Goal: Information Seeking & Learning: Compare options

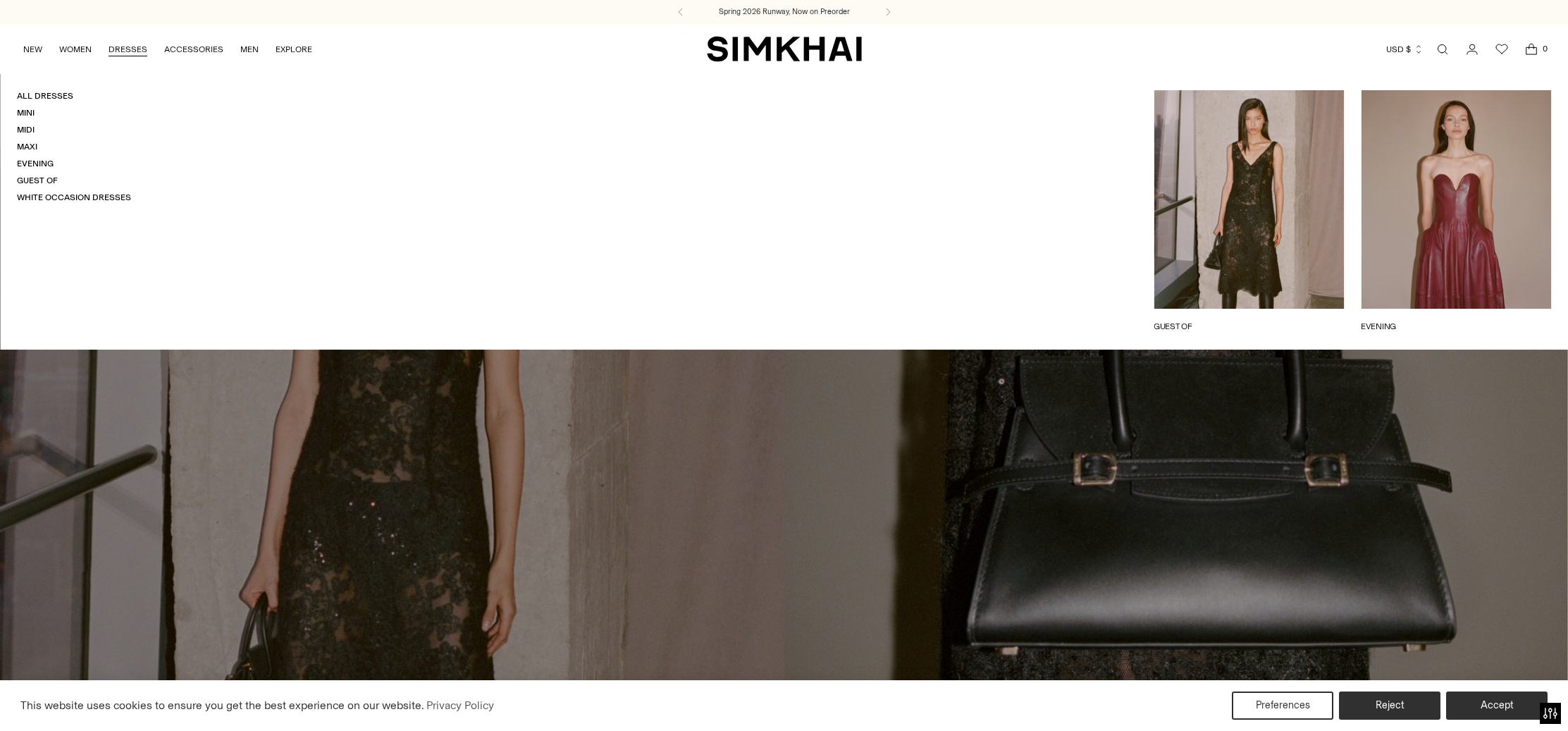
click at [130, 44] on link "DRESSES" at bounding box center [128, 49] width 39 height 31
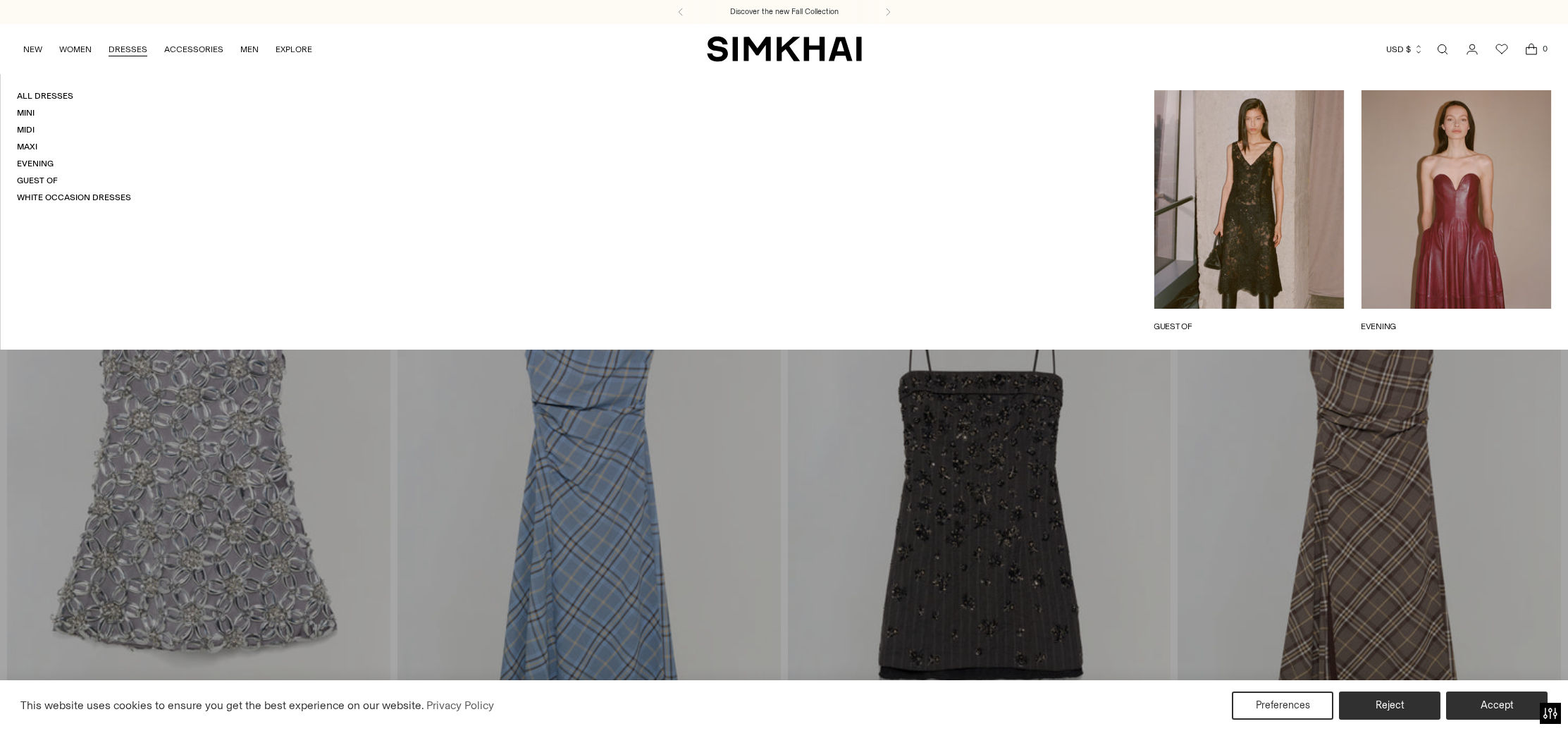
click at [124, 49] on link "DRESSES" at bounding box center [128, 49] width 39 height 31
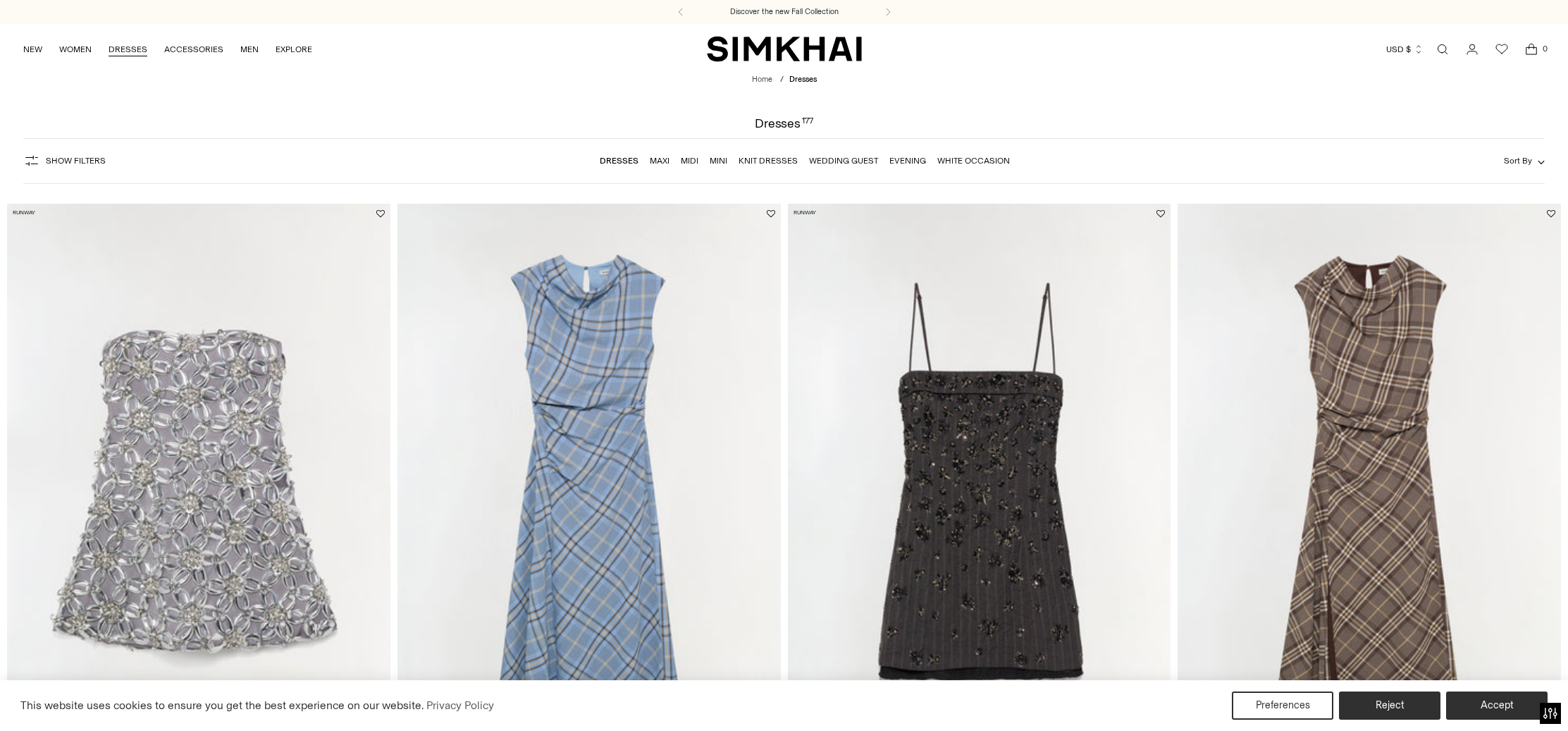
click at [125, 46] on link "DRESSES" at bounding box center [128, 49] width 39 height 31
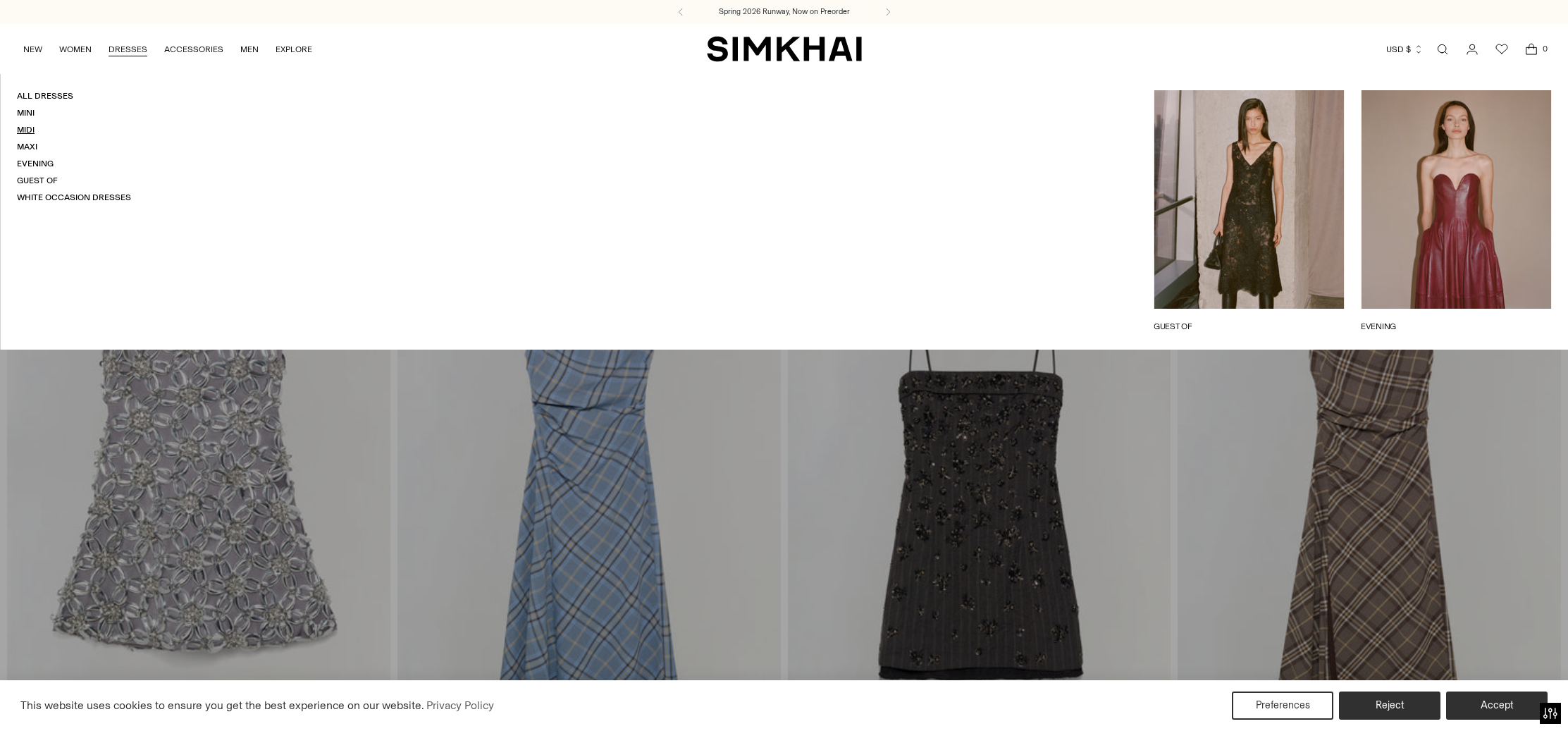
click at [29, 130] on link "Midi" at bounding box center [26, 129] width 17 height 10
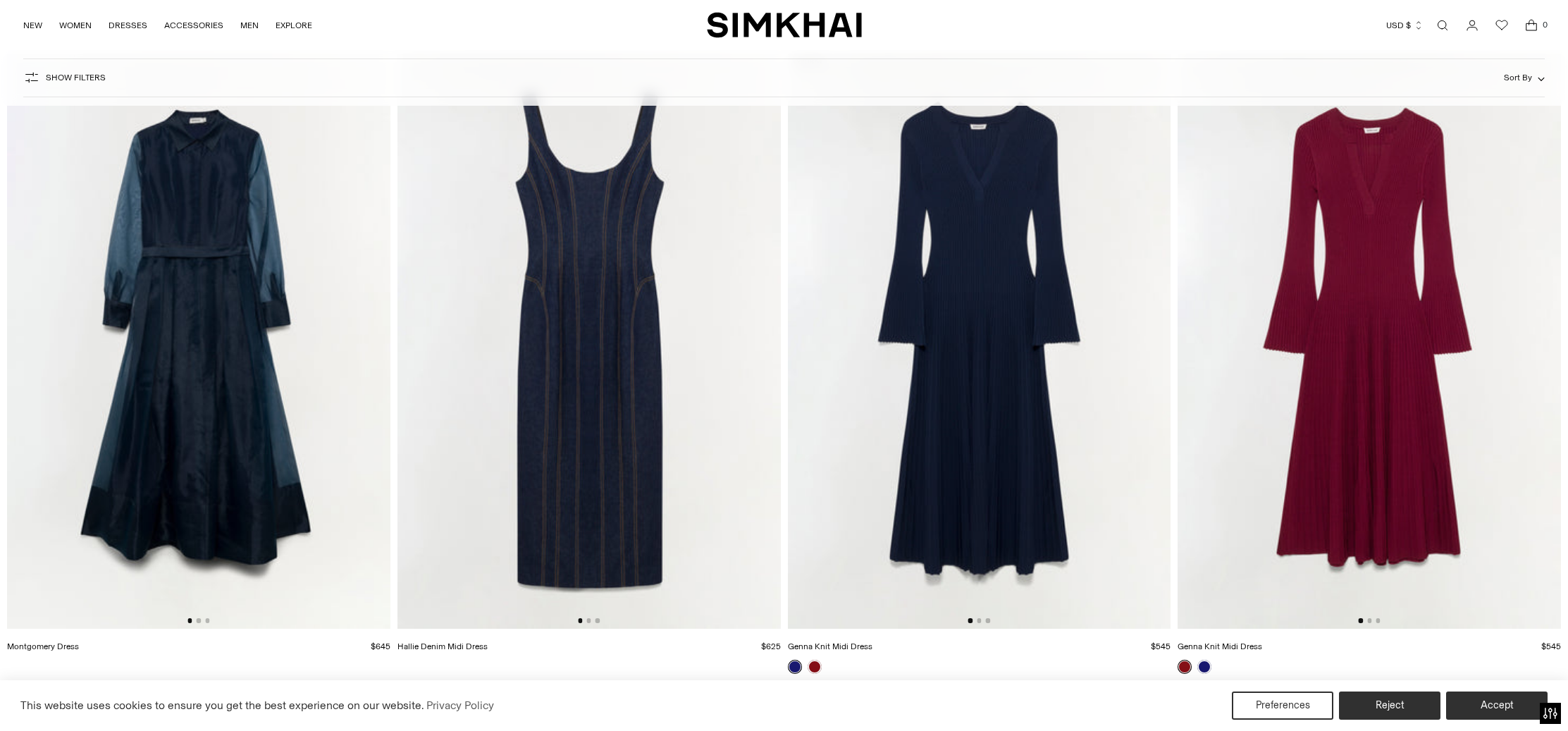
scroll to position [6631, 0]
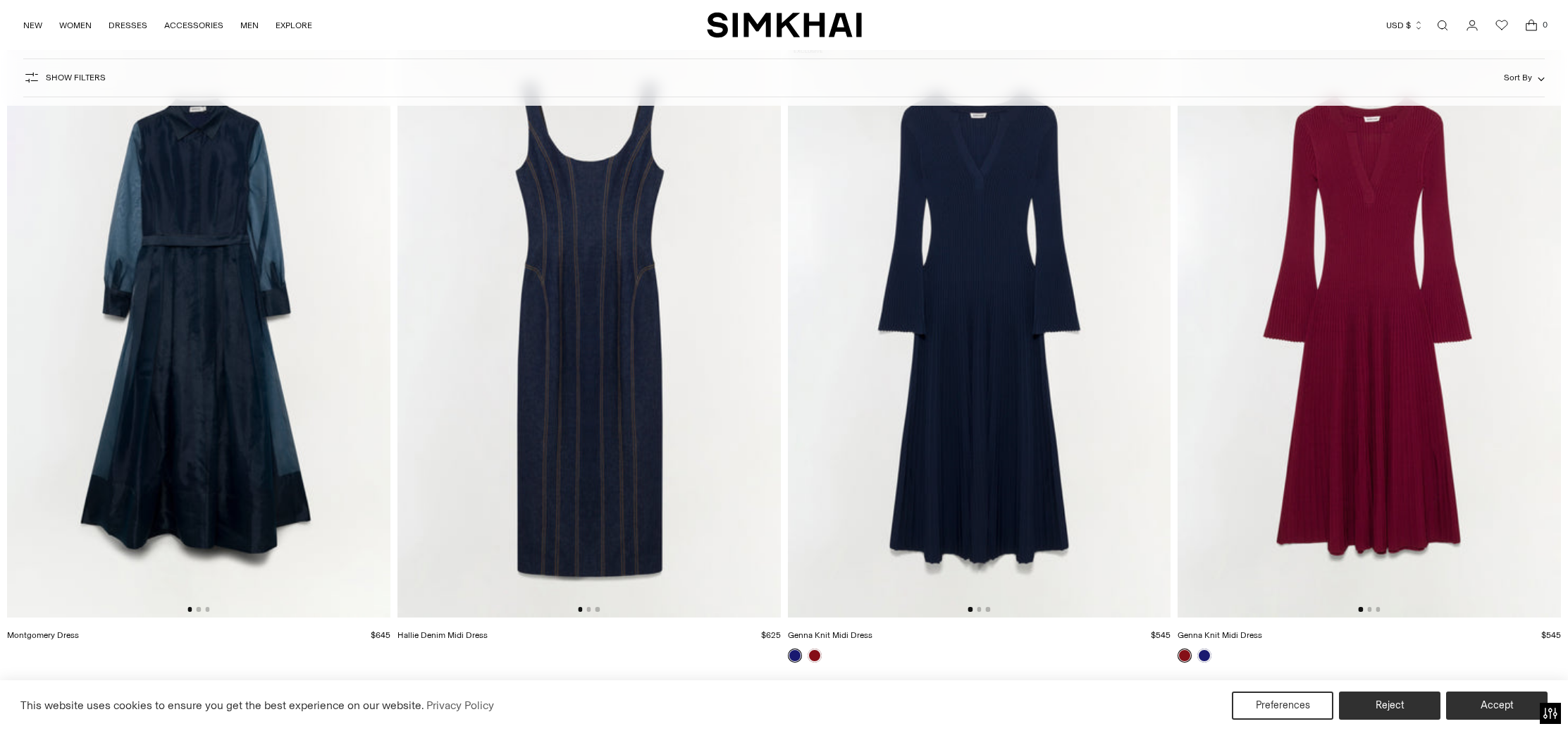
click at [960, 417] on img at bounding box center [980, 330] width 384 height 575
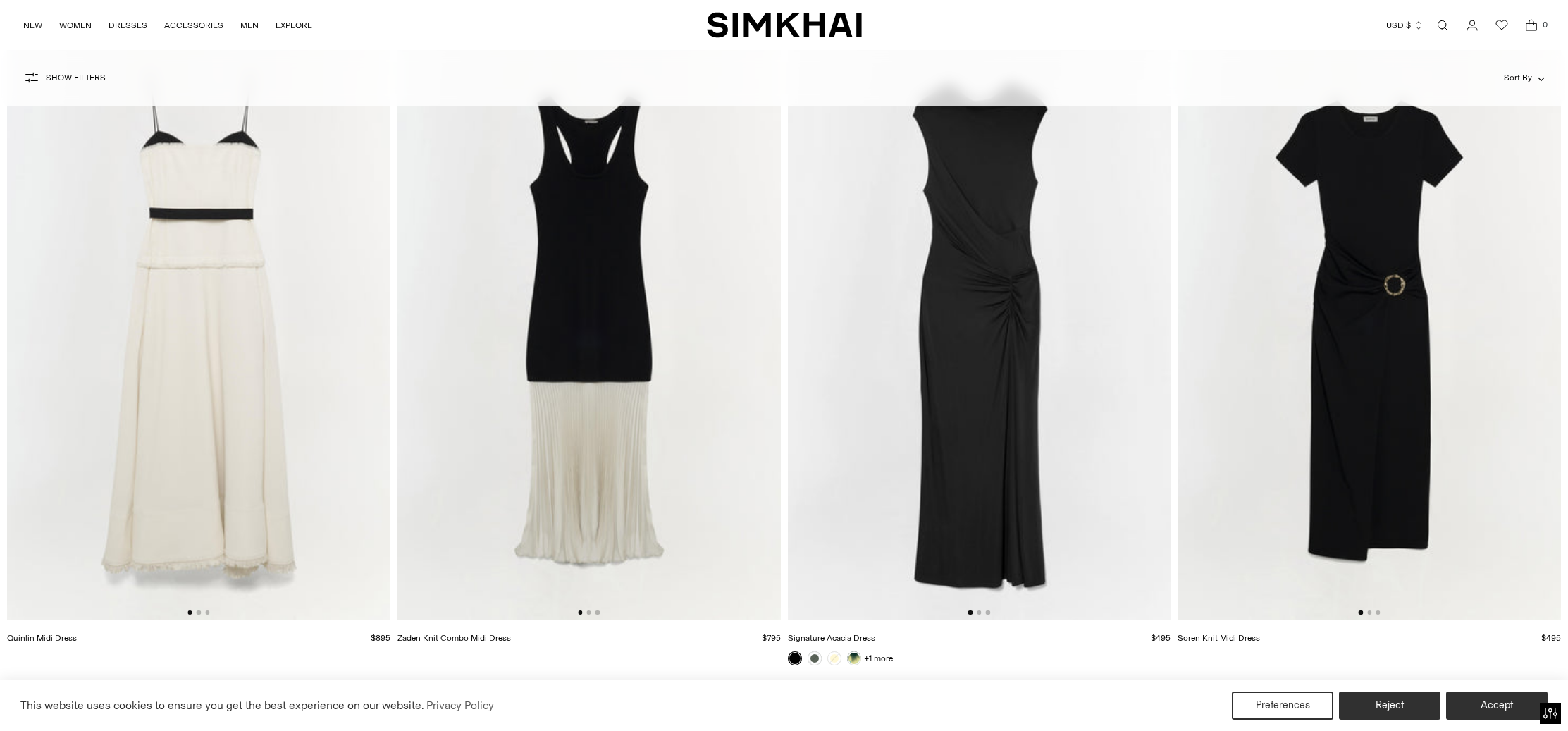
scroll to position [7922, 0]
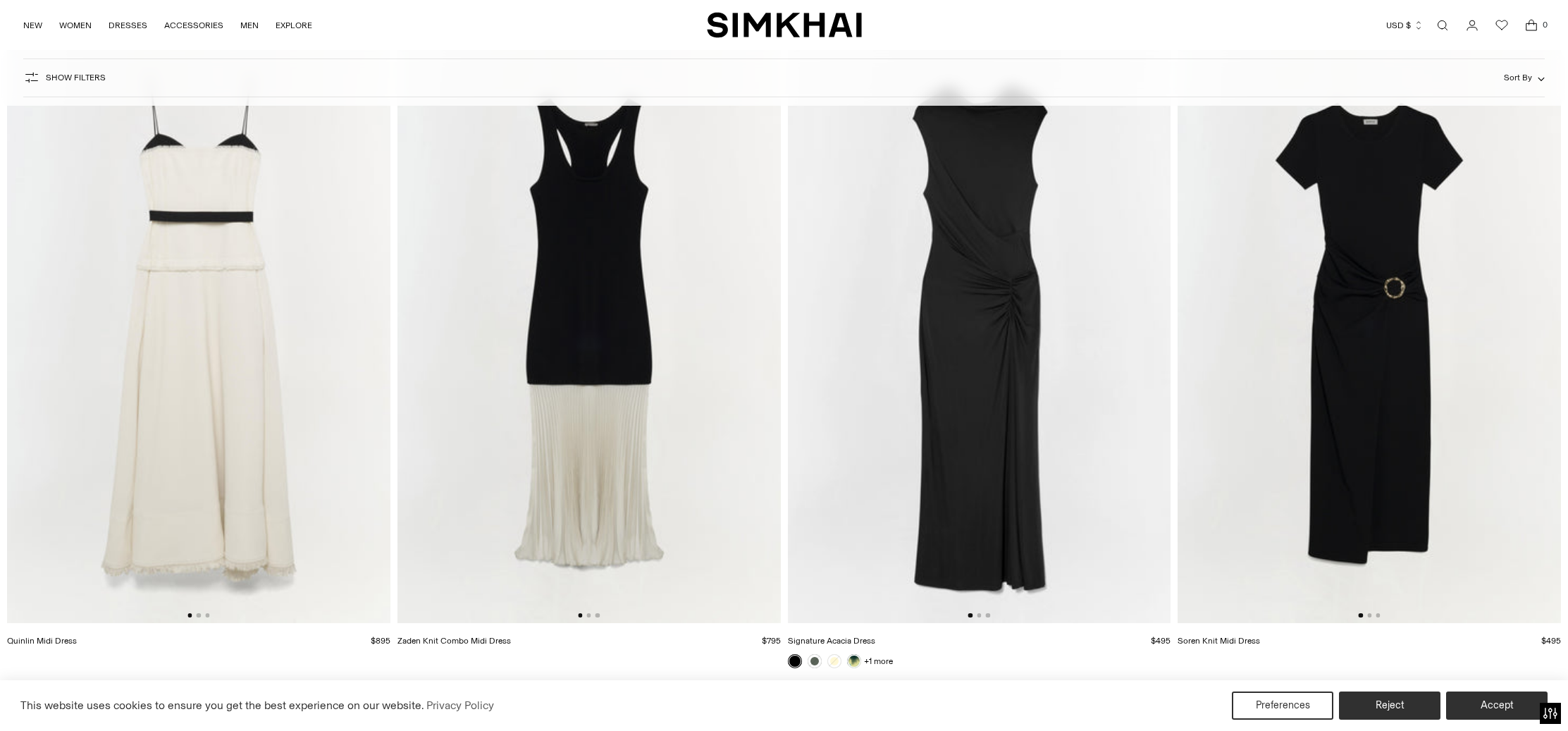
click at [863, 637] on link "Signature Acacia Dress" at bounding box center [831, 640] width 88 height 10
click at [1219, 639] on link "Soren Knit Midi Dress" at bounding box center [1219, 640] width 83 height 10
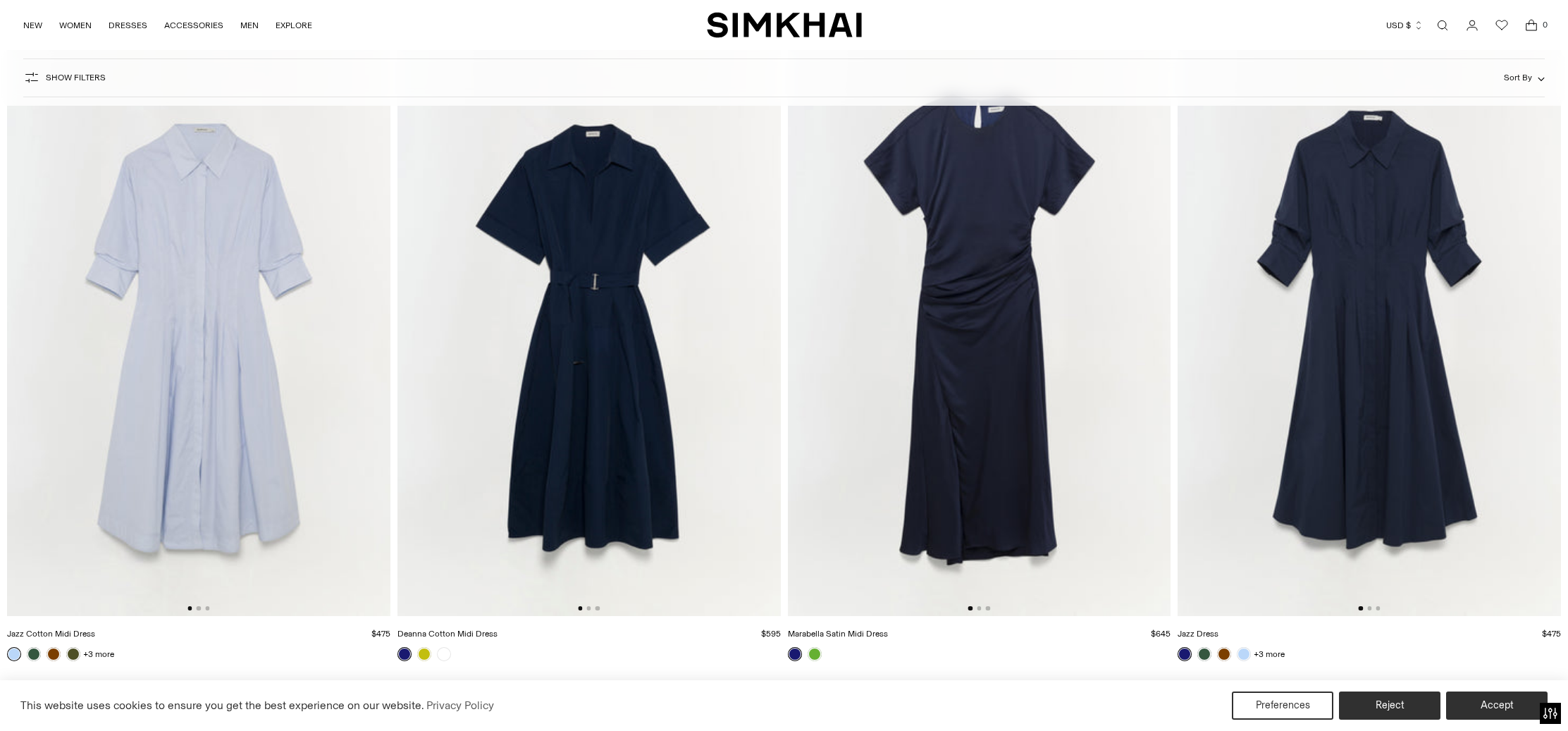
scroll to position [10570, 0]
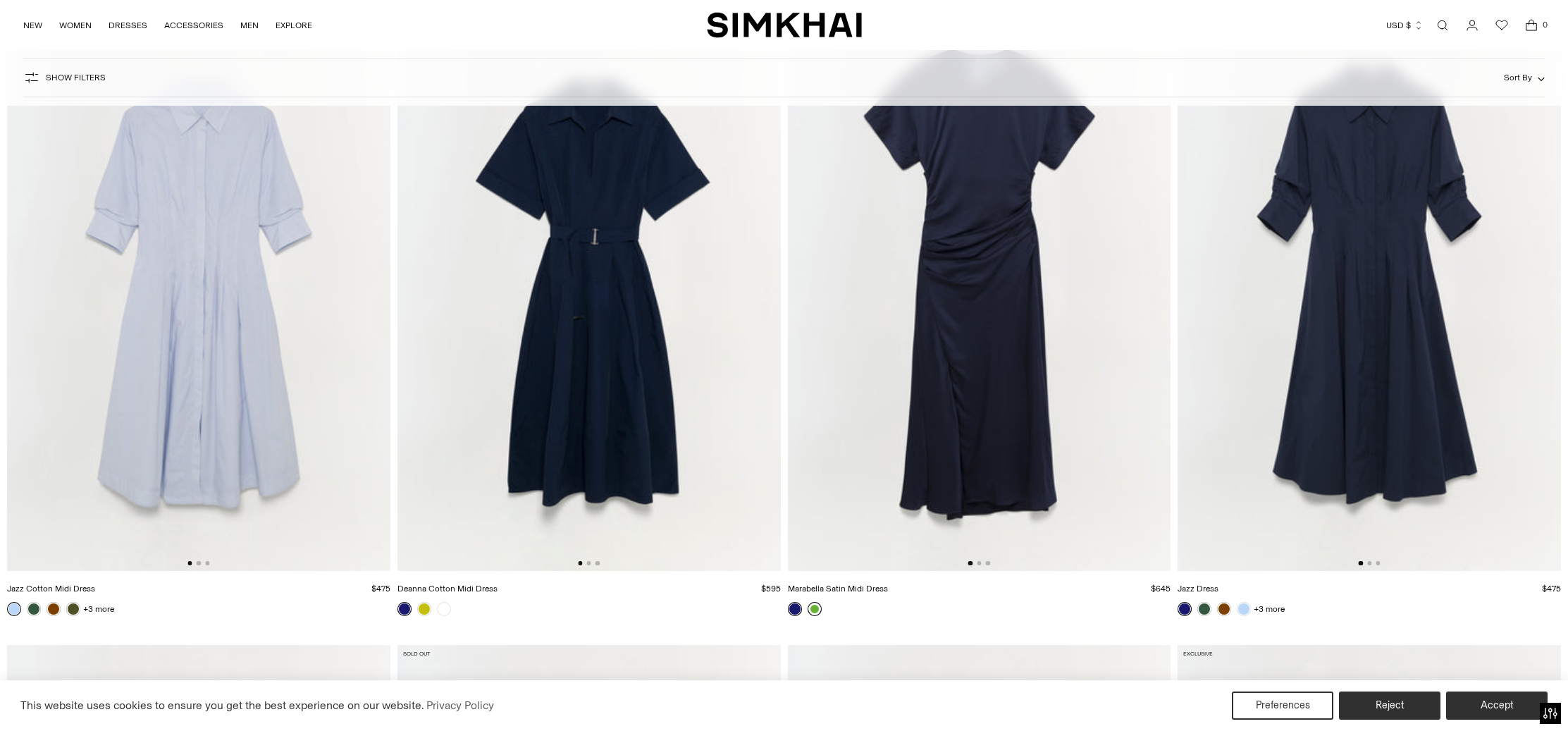
click at [816, 610] on link at bounding box center [815, 609] width 14 height 14
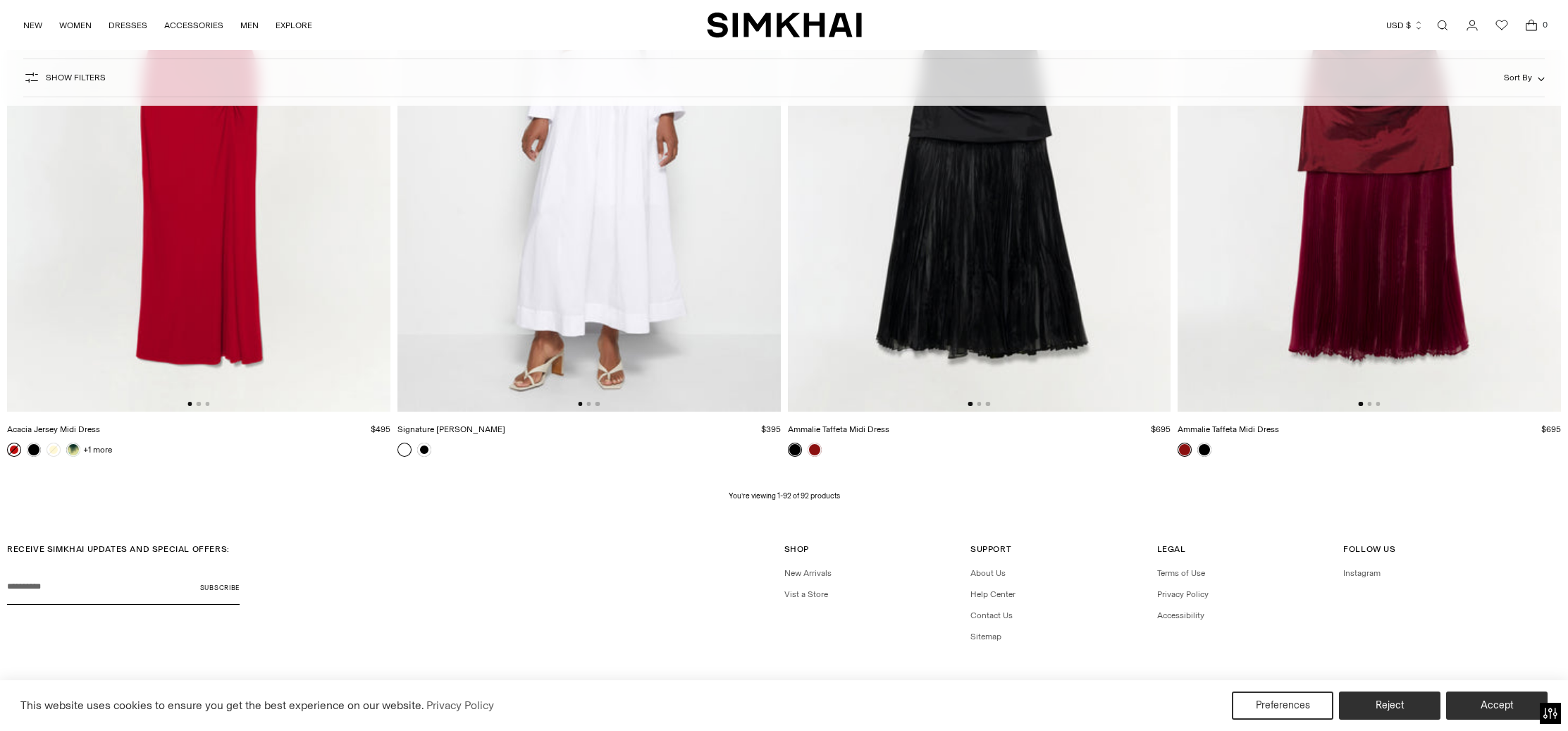
scroll to position [14635, 0]
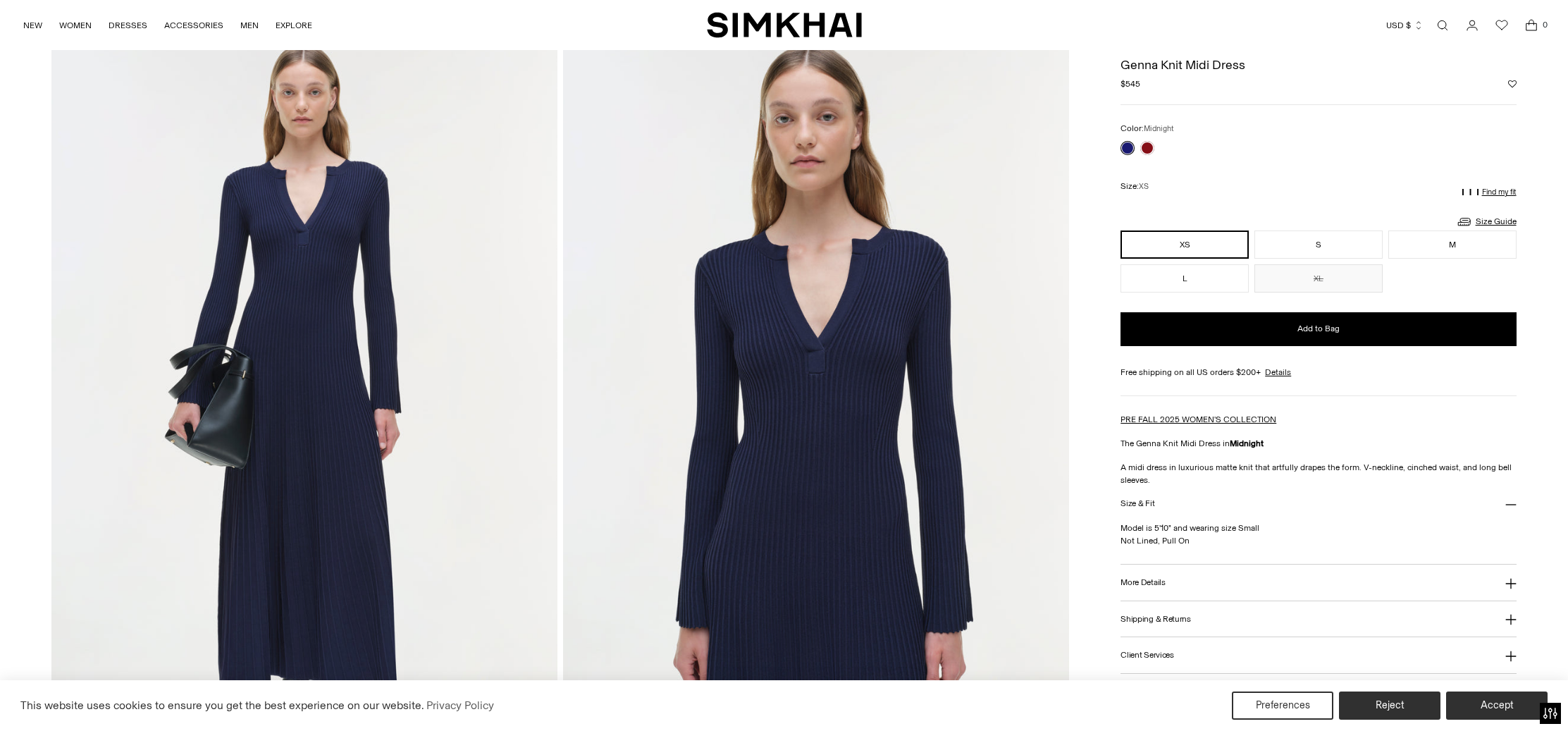
scroll to position [67, 0]
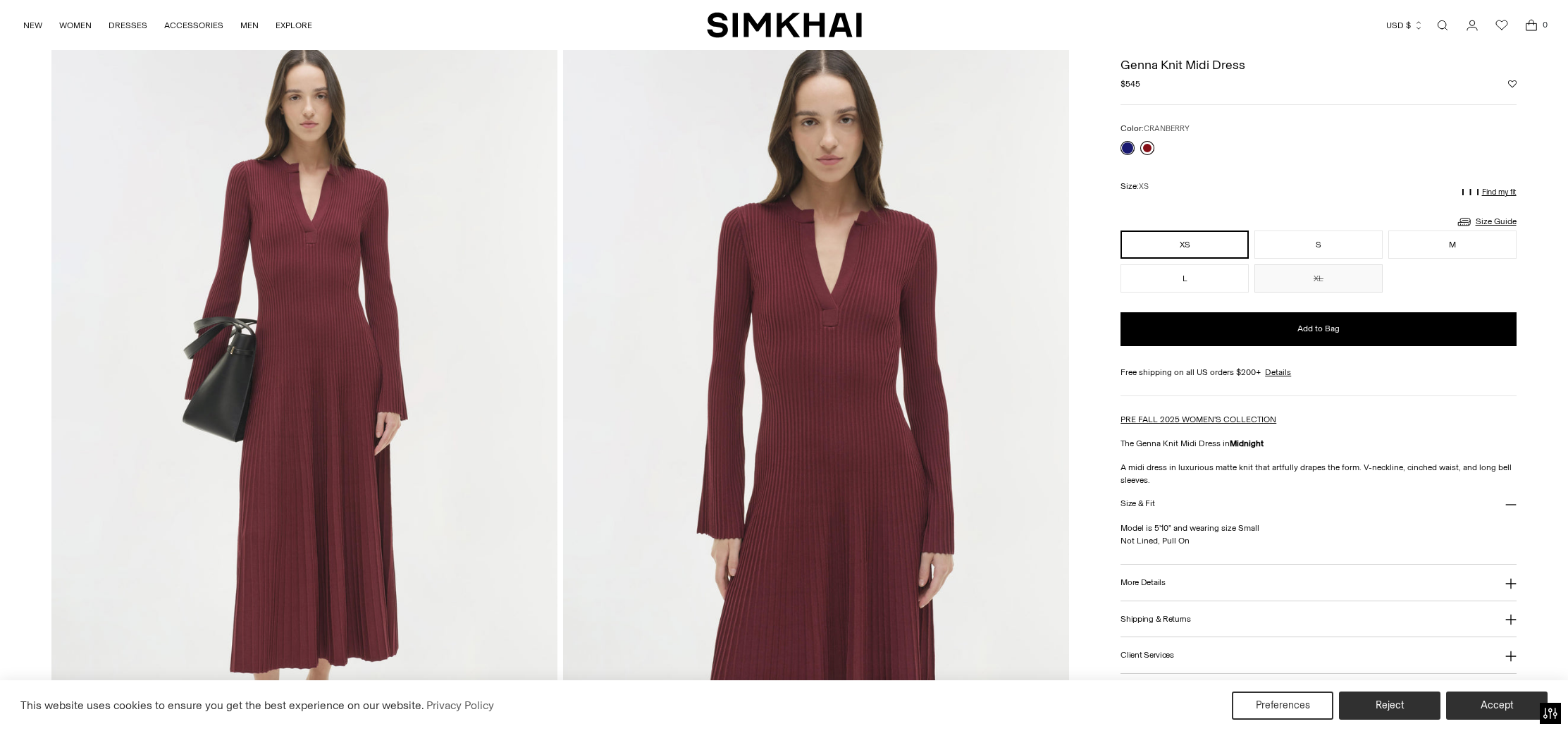
click at [1149, 146] on link at bounding box center [1148, 148] width 14 height 14
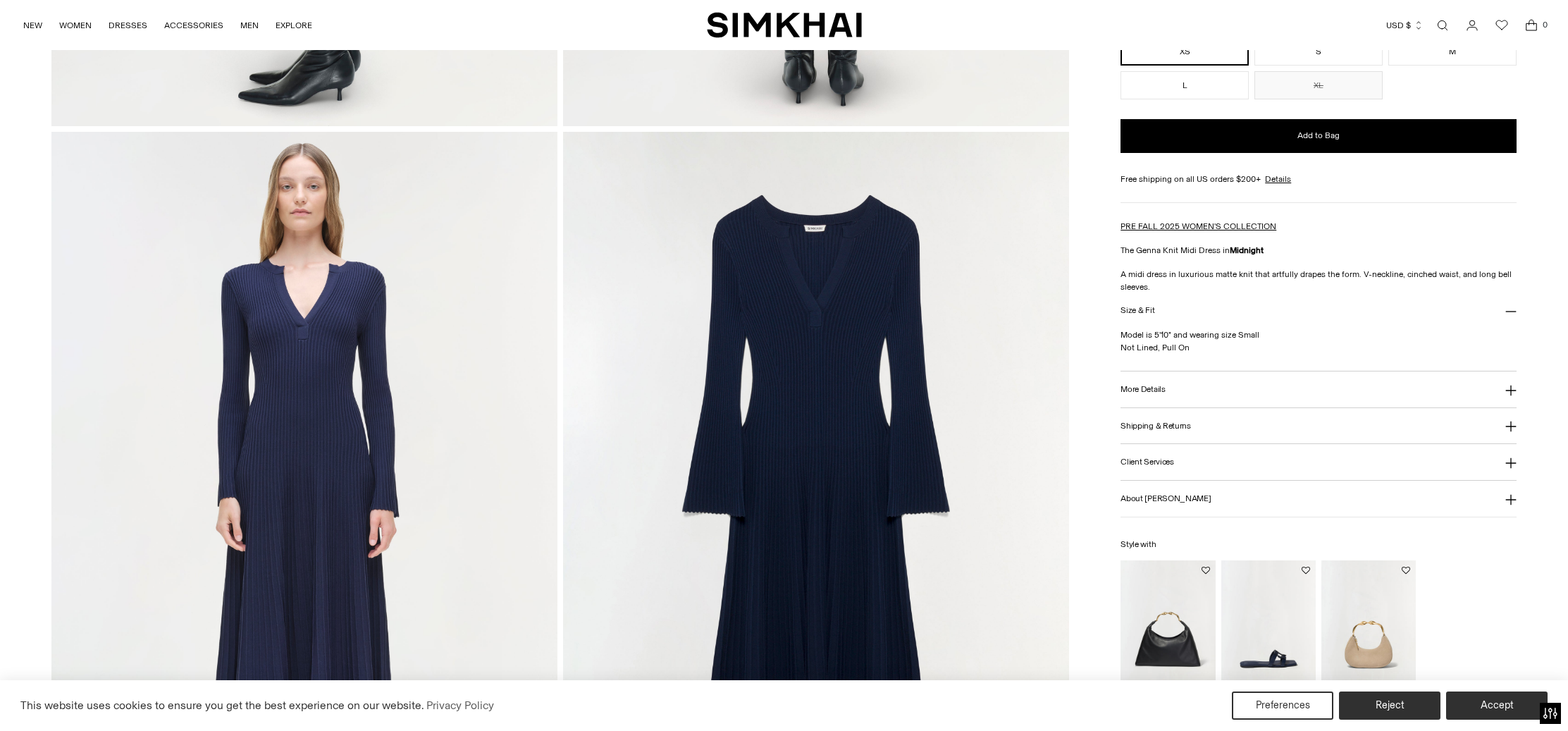
scroll to position [1503, 0]
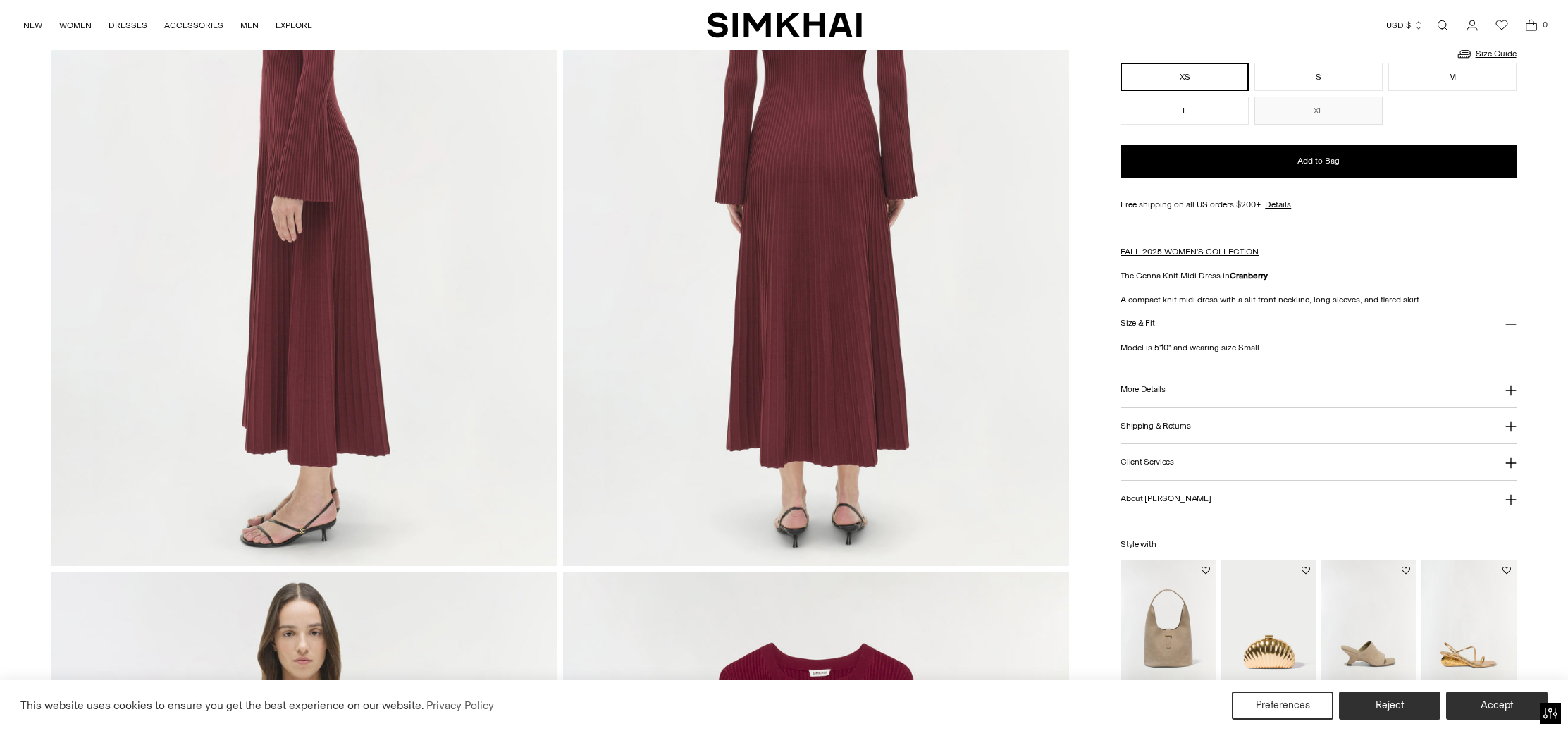
scroll to position [1061, 0]
click at [1139, 318] on h3 "Size & Fit" at bounding box center [1137, 323] width 34 height 10
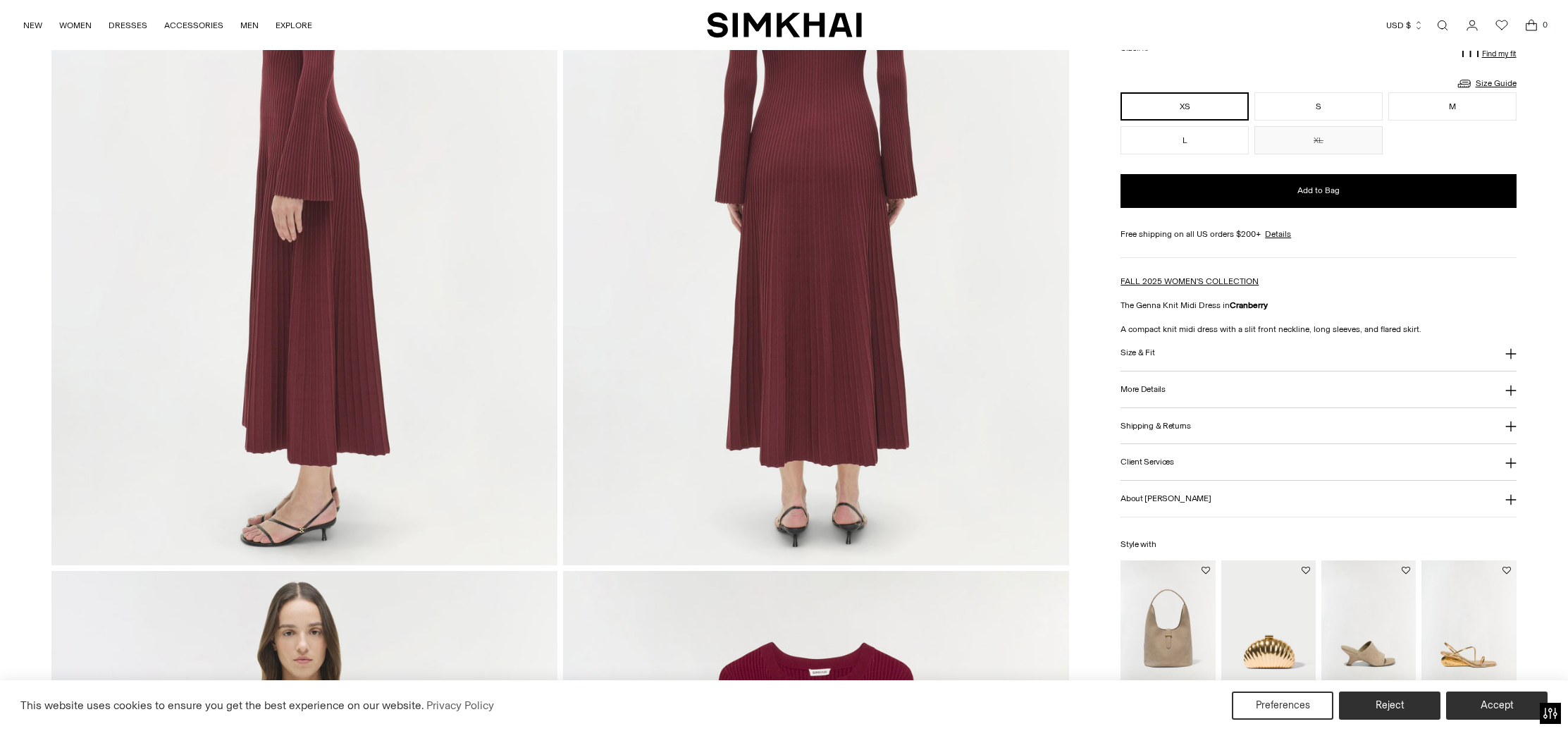
click at [1152, 342] on button "Size & Fit" at bounding box center [1318, 353] width 395 height 36
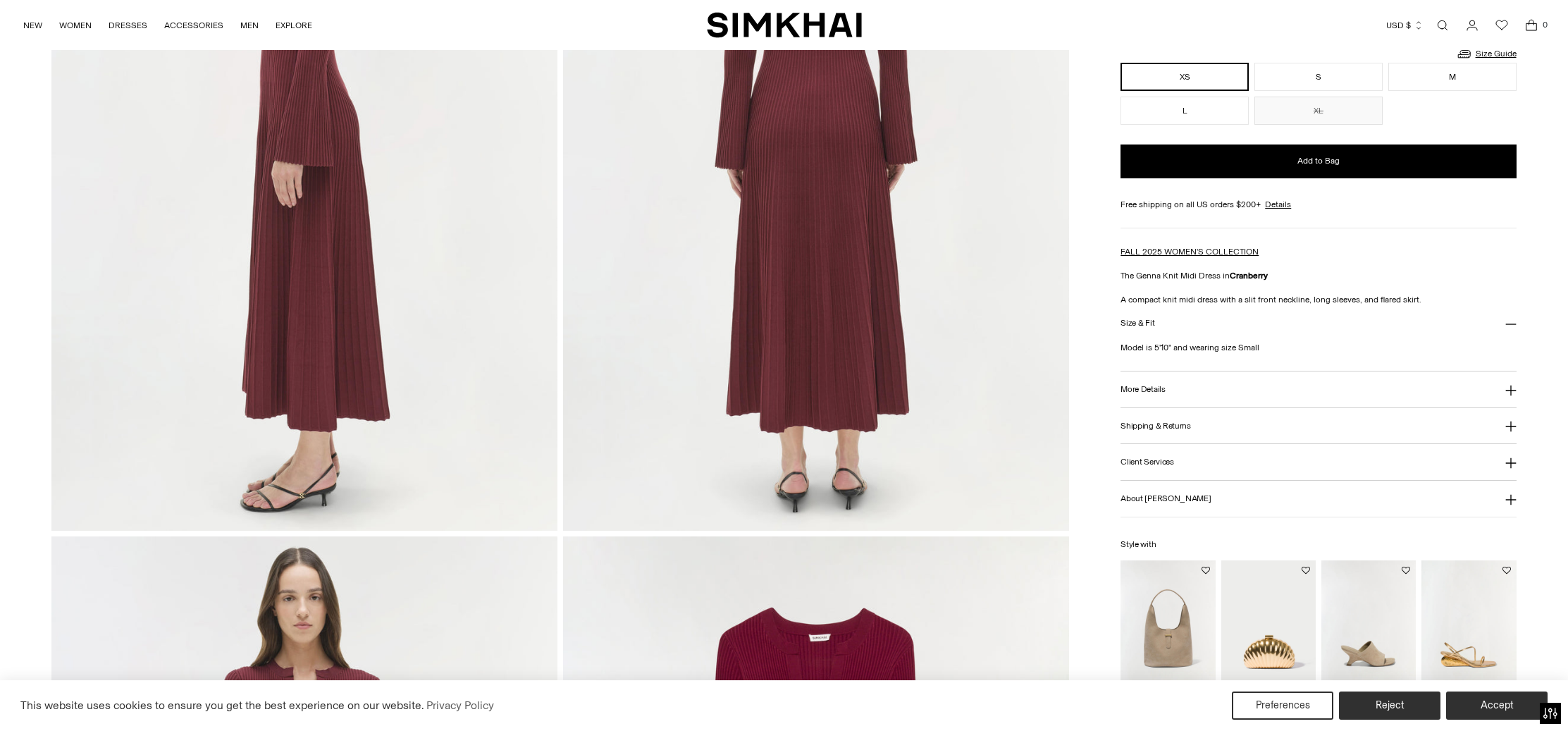
scroll to position [1097, 0]
click at [1512, 381] on button "More Details" at bounding box center [1318, 389] width 395 height 36
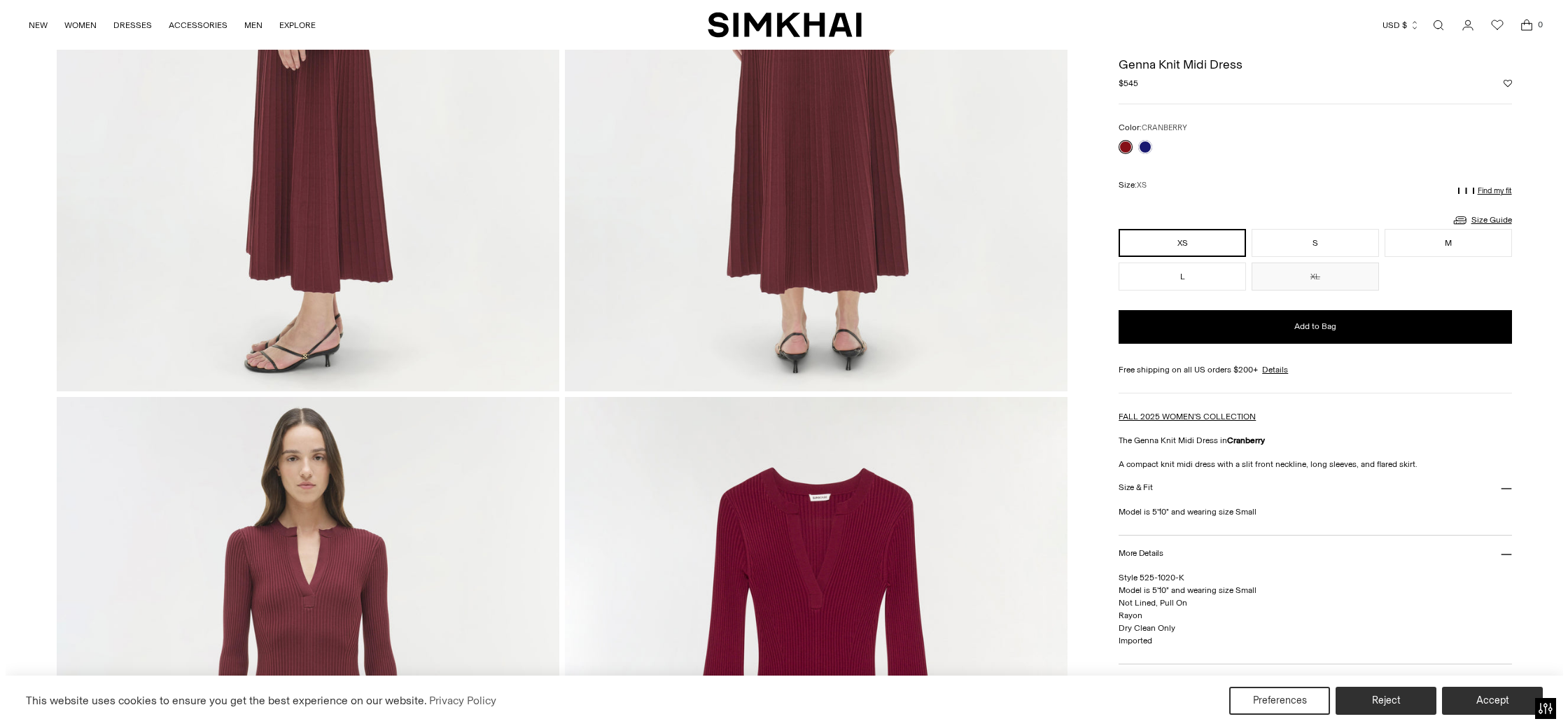
scroll to position [1219, 0]
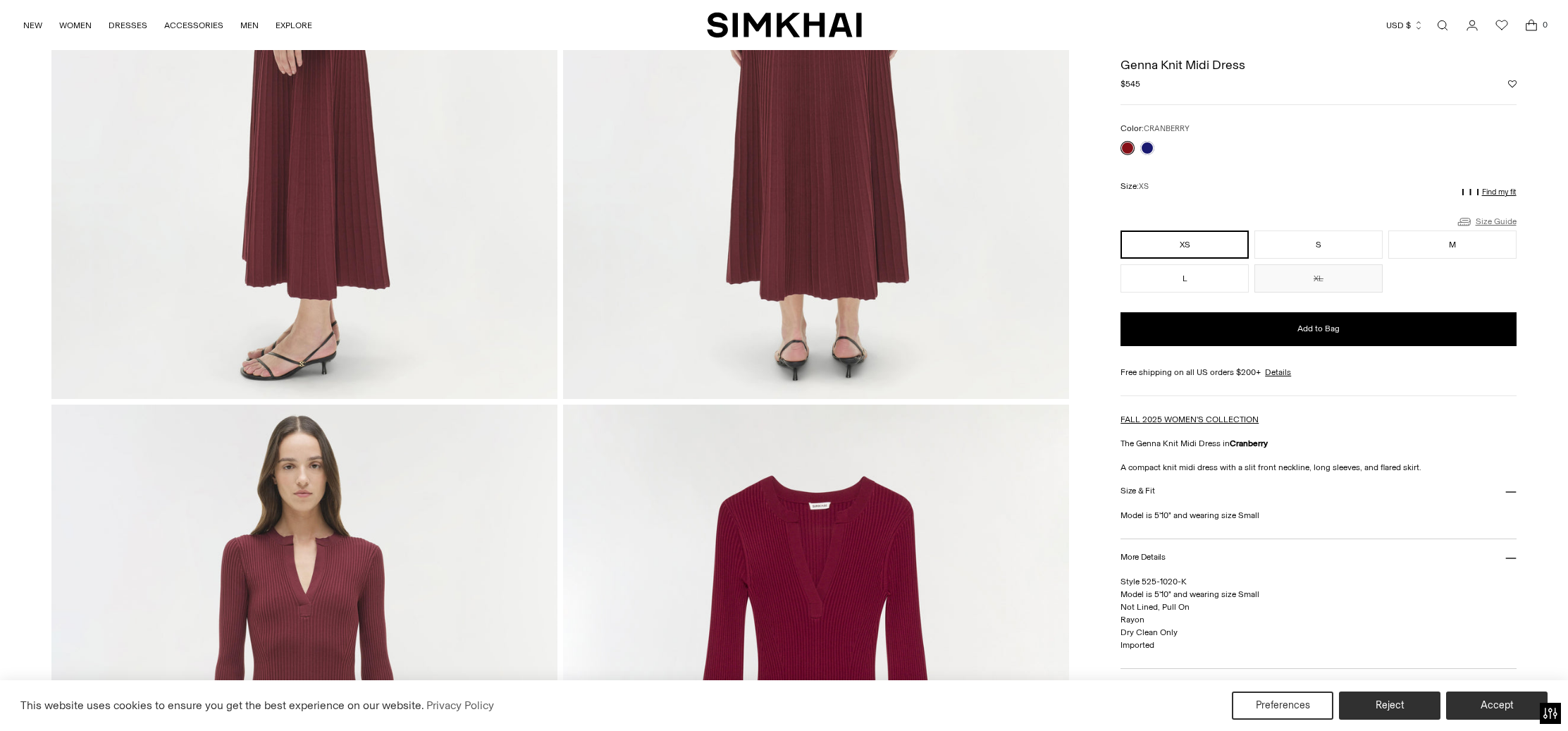
click at [1495, 219] on link "Size Guide" at bounding box center [1486, 222] width 61 height 17
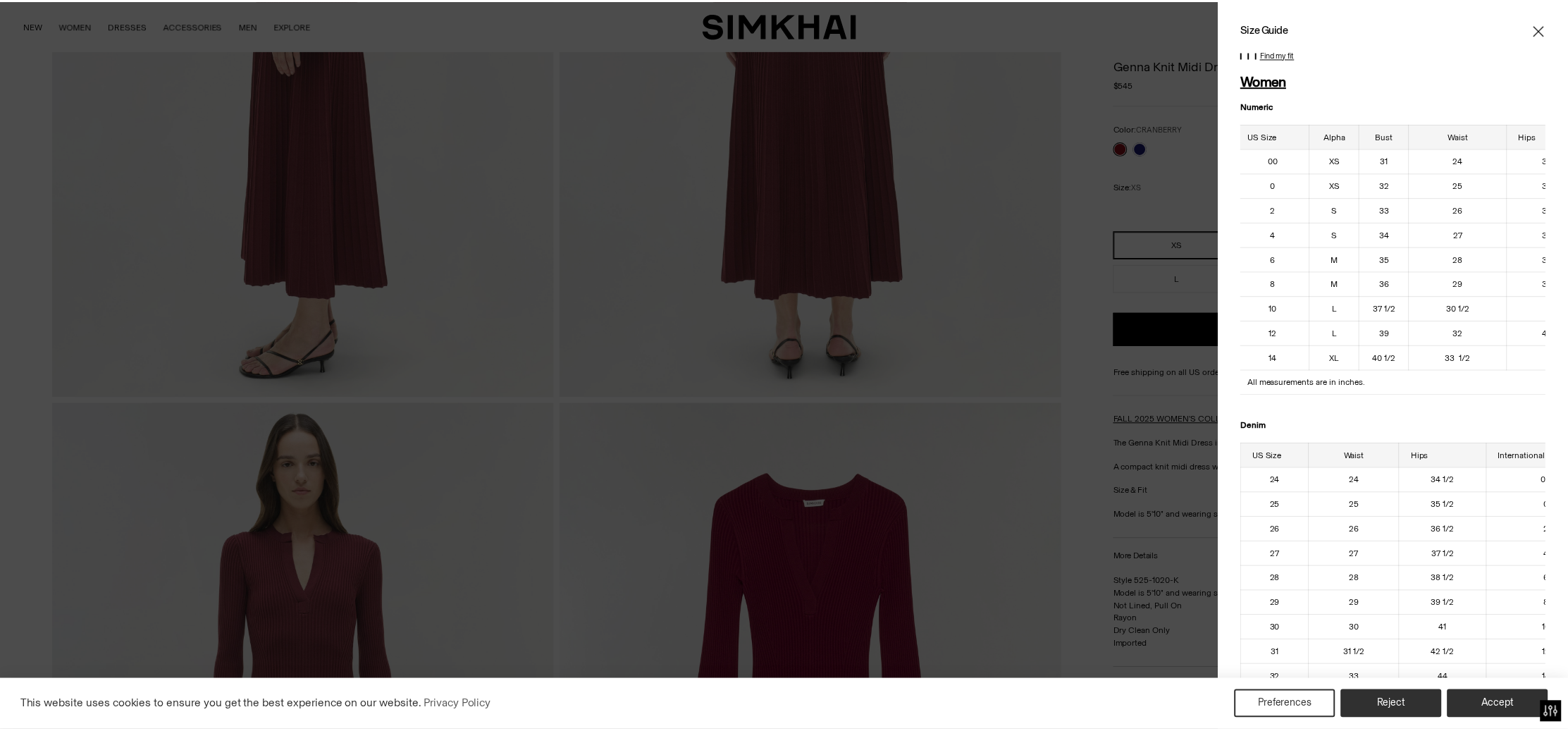
scroll to position [0, 7]
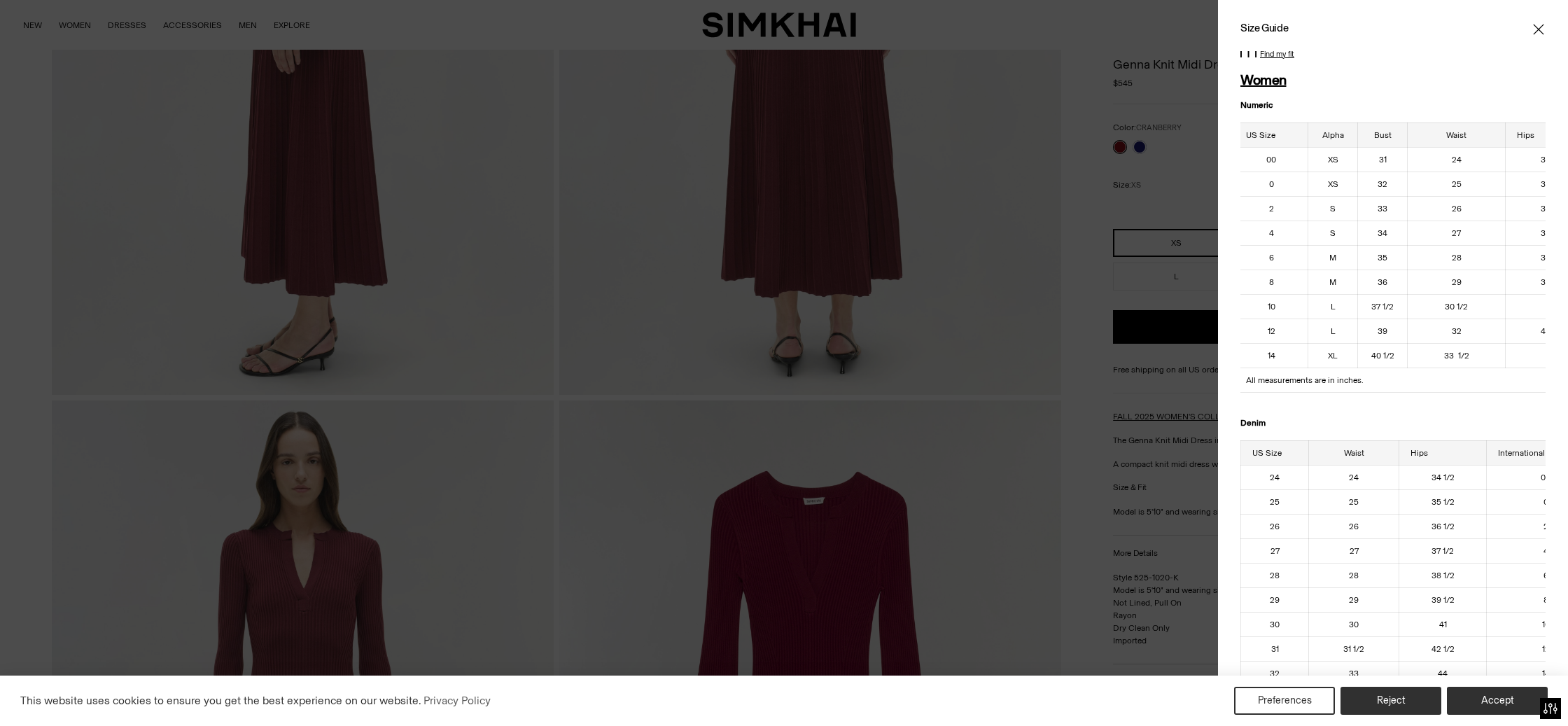
click at [1534, 25] on icon "Close" at bounding box center [1539, 29] width 11 height 14
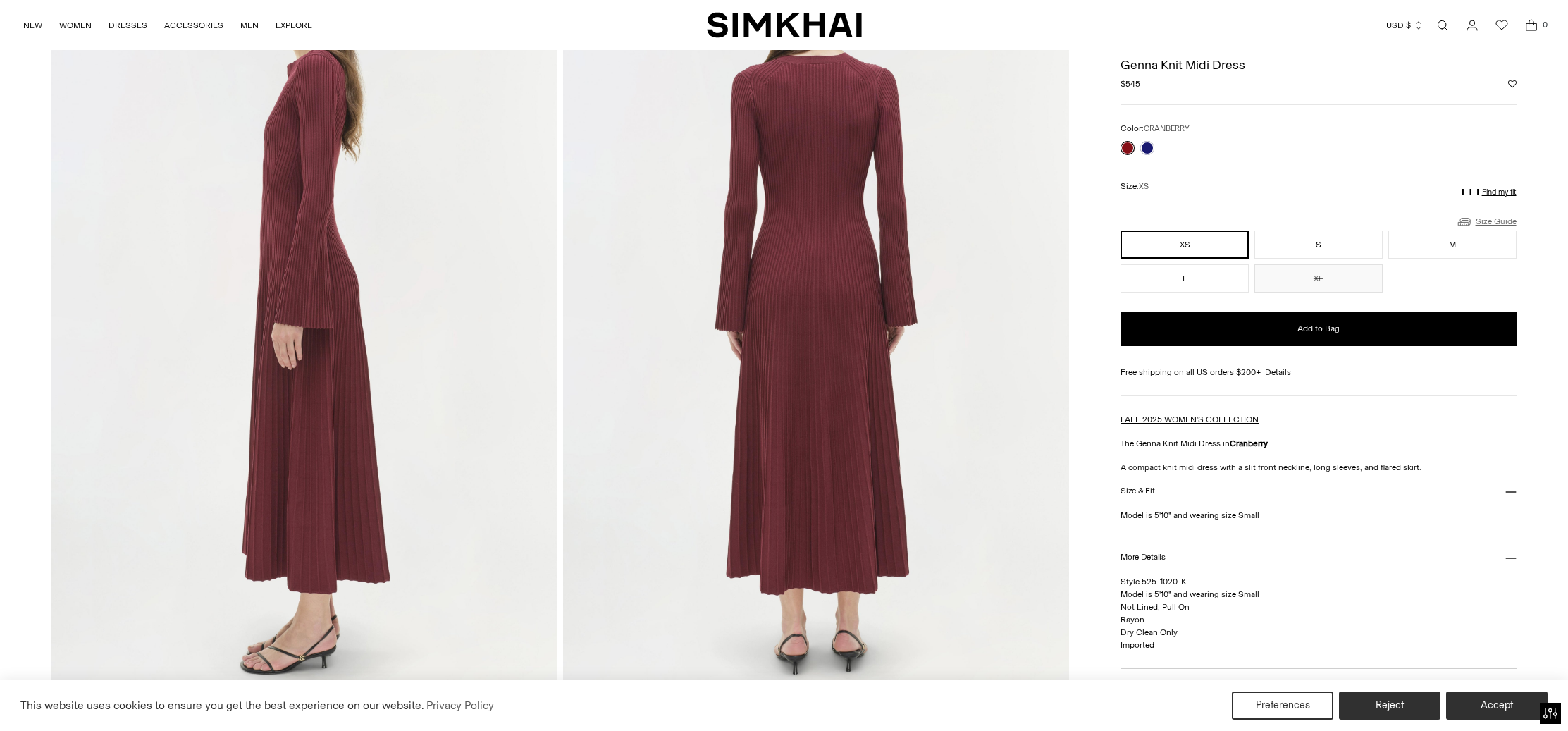
scroll to position [932, 0]
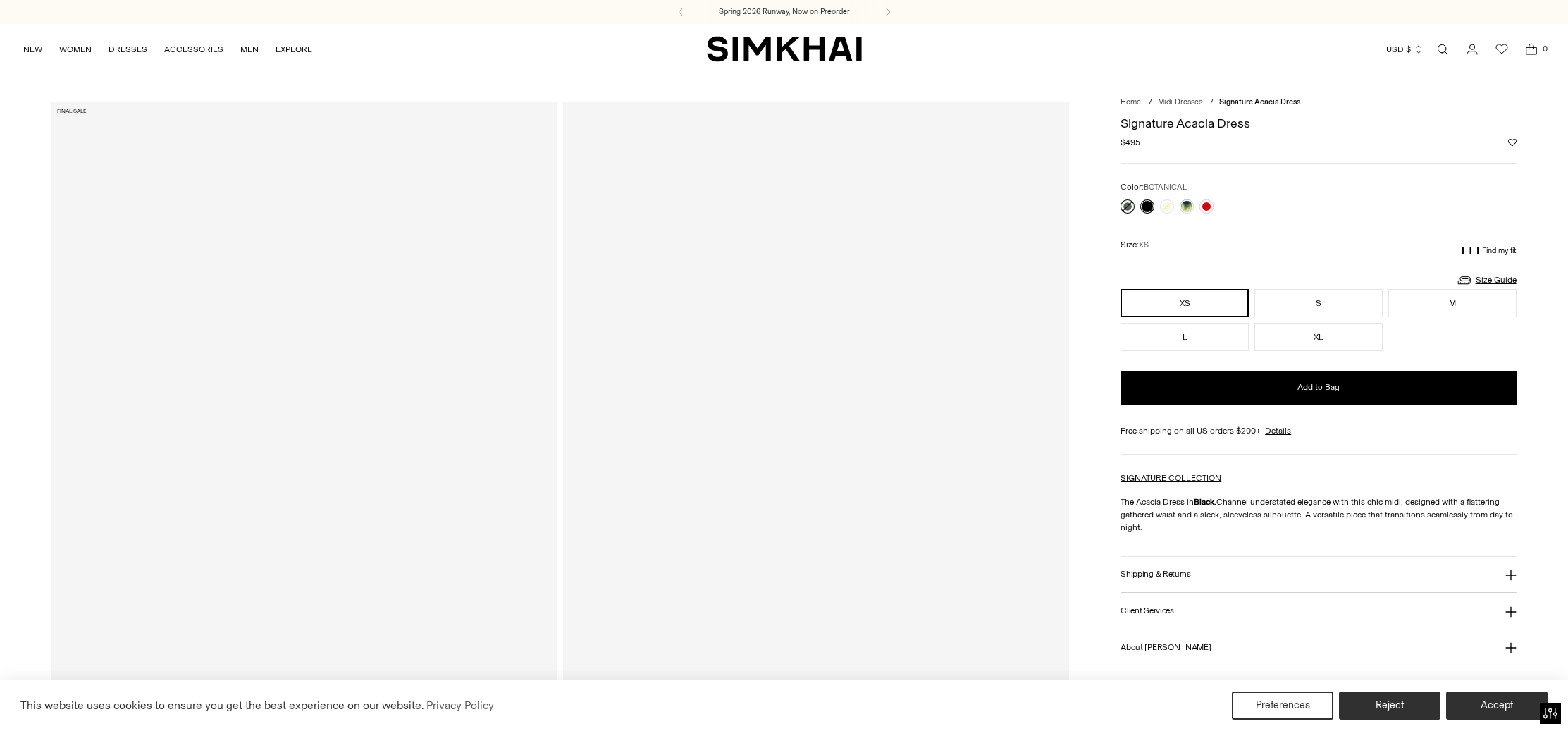
click at [1128, 204] on link at bounding box center [1127, 206] width 14 height 14
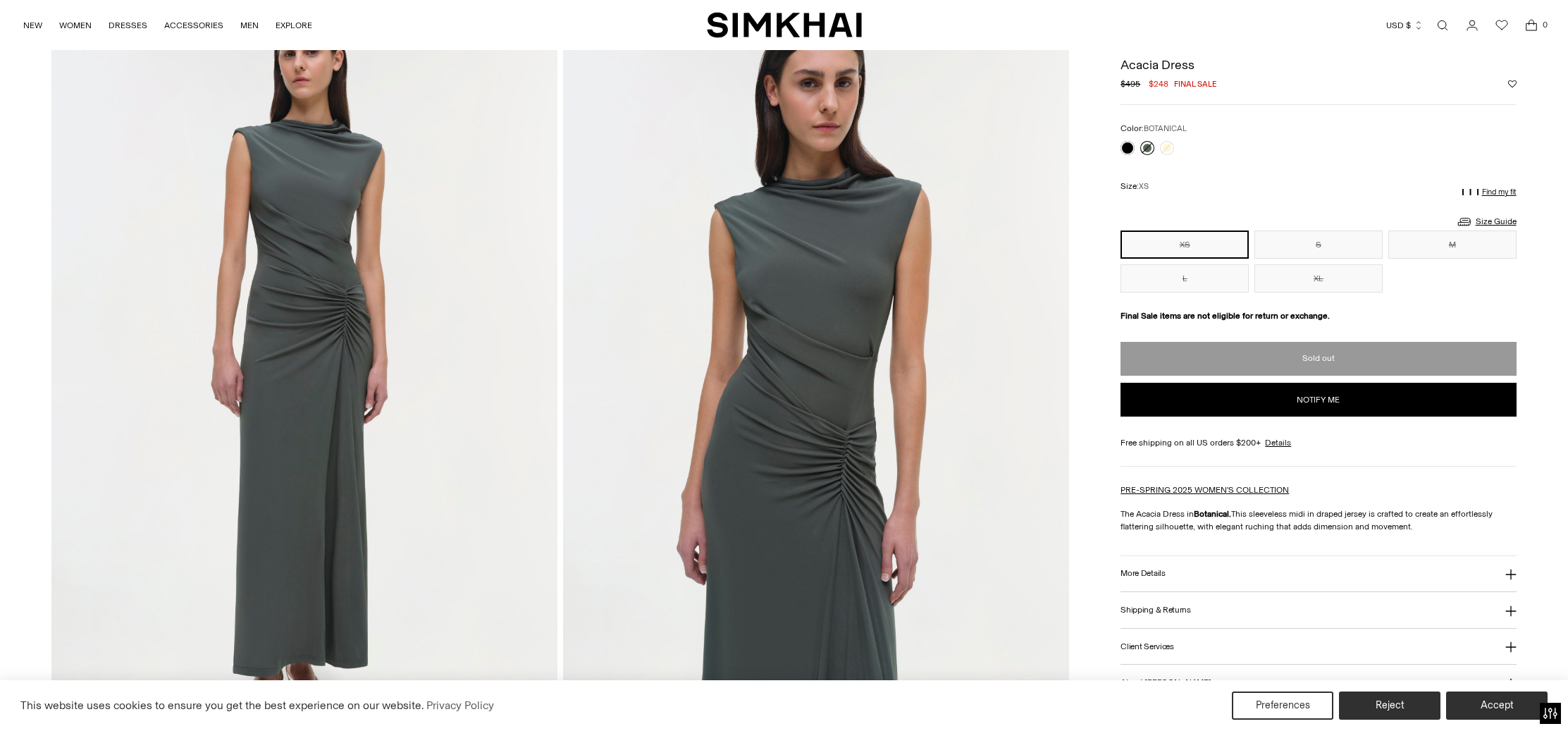
scroll to position [95, 0]
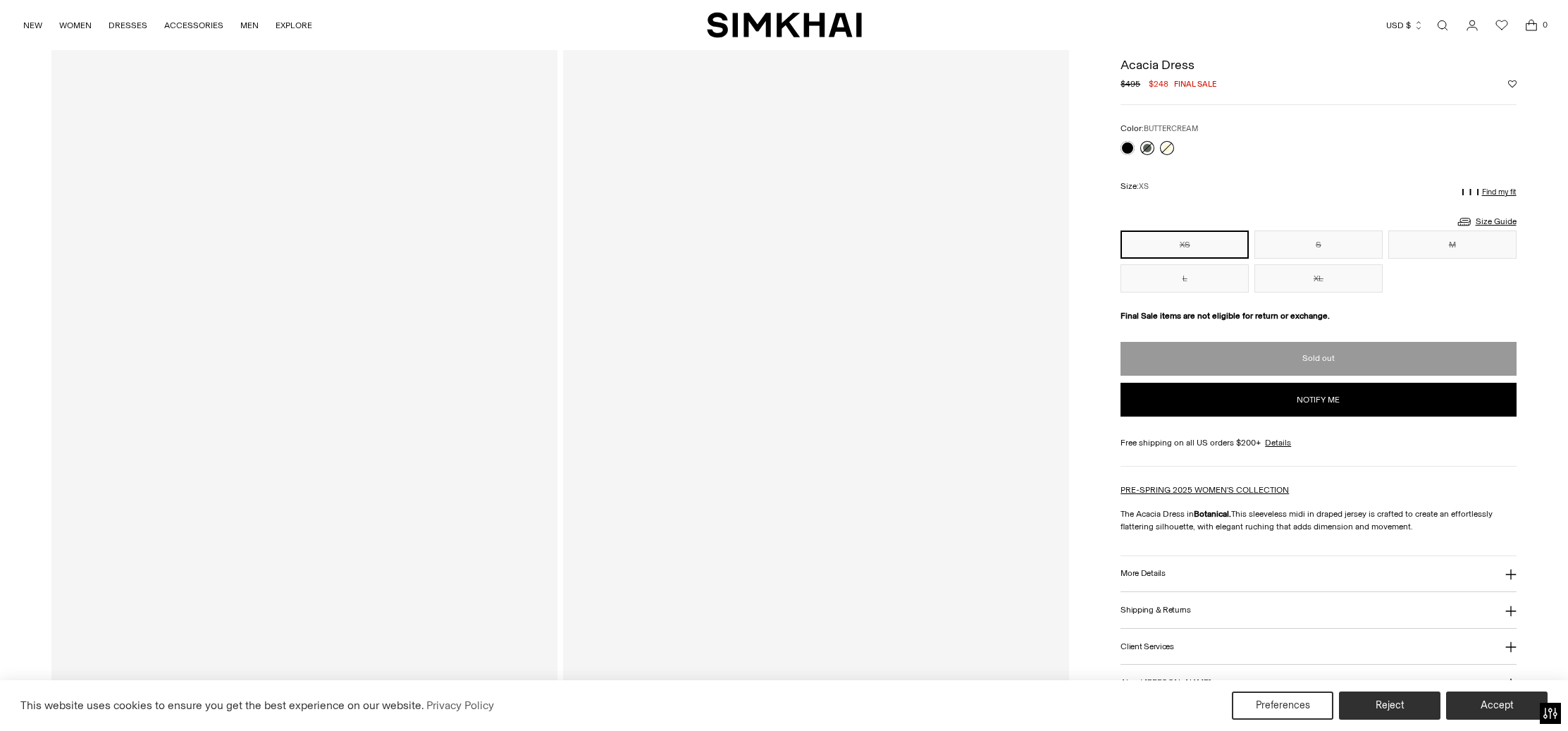
click at [1169, 147] on link at bounding box center [1167, 148] width 14 height 14
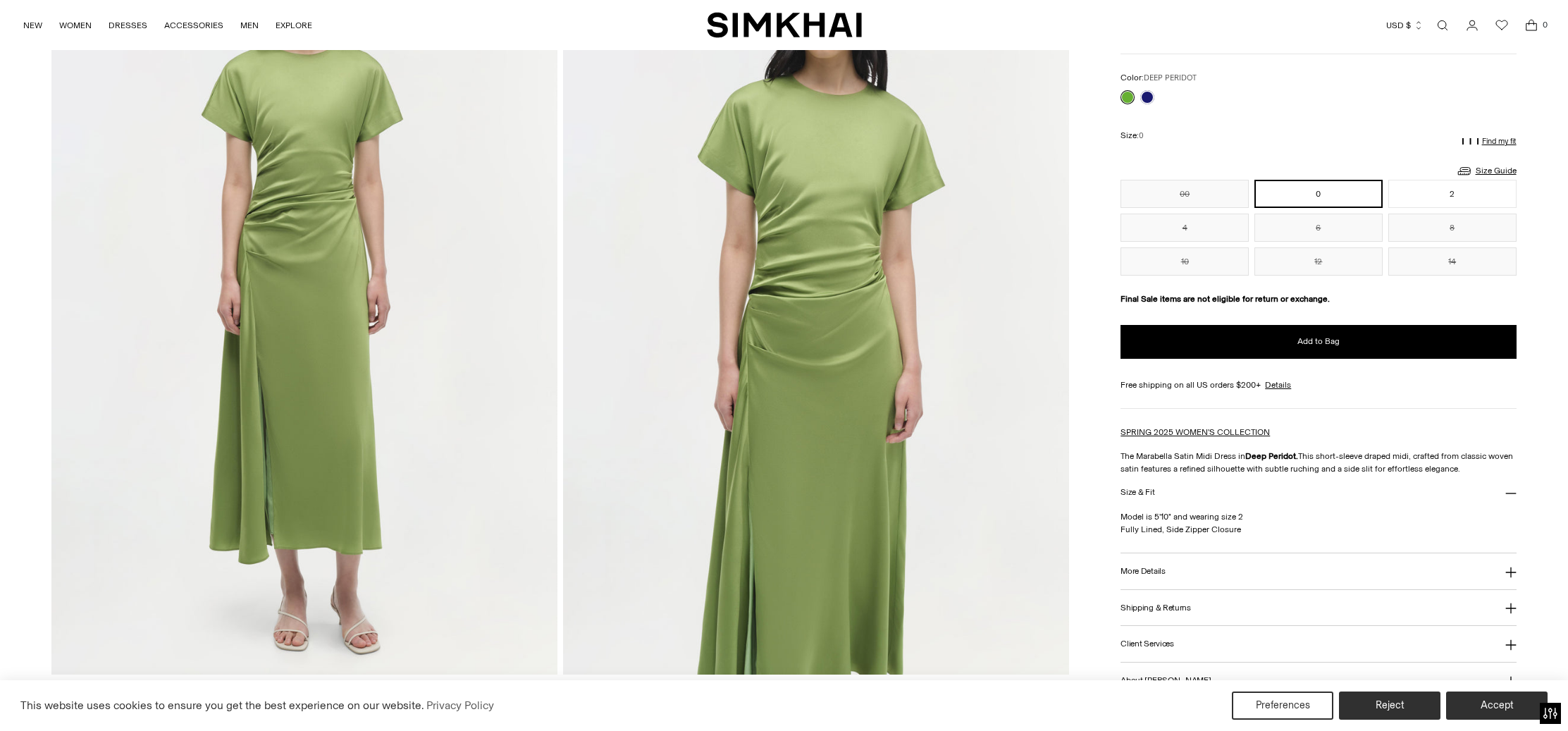
scroll to position [136, 0]
